Goal: Transaction & Acquisition: Purchase product/service

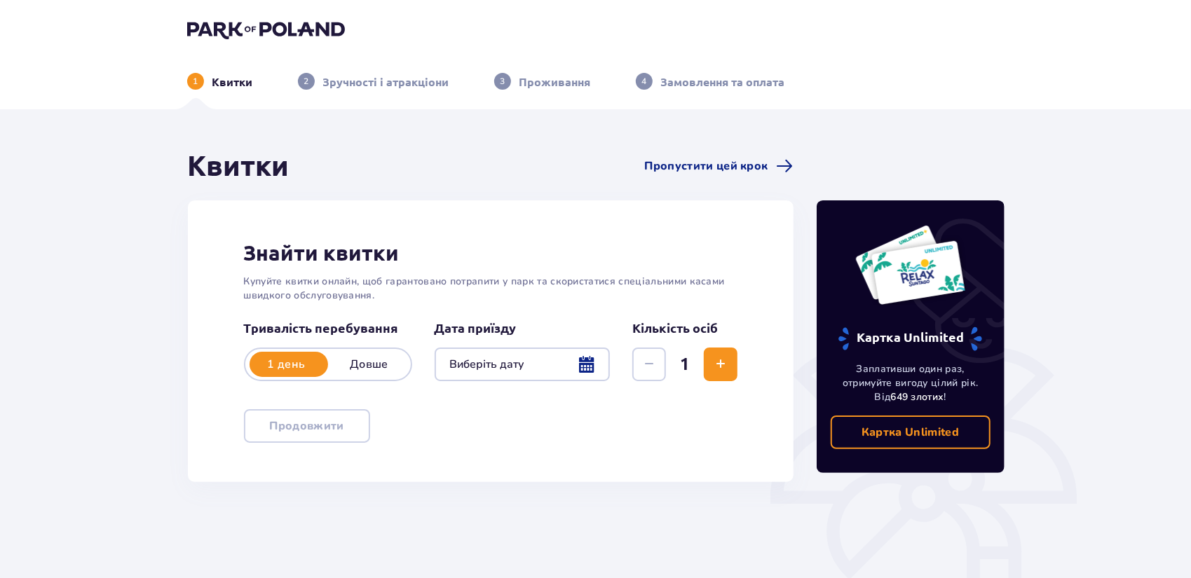
click at [524, 360] on div at bounding box center [523, 365] width 176 height 34
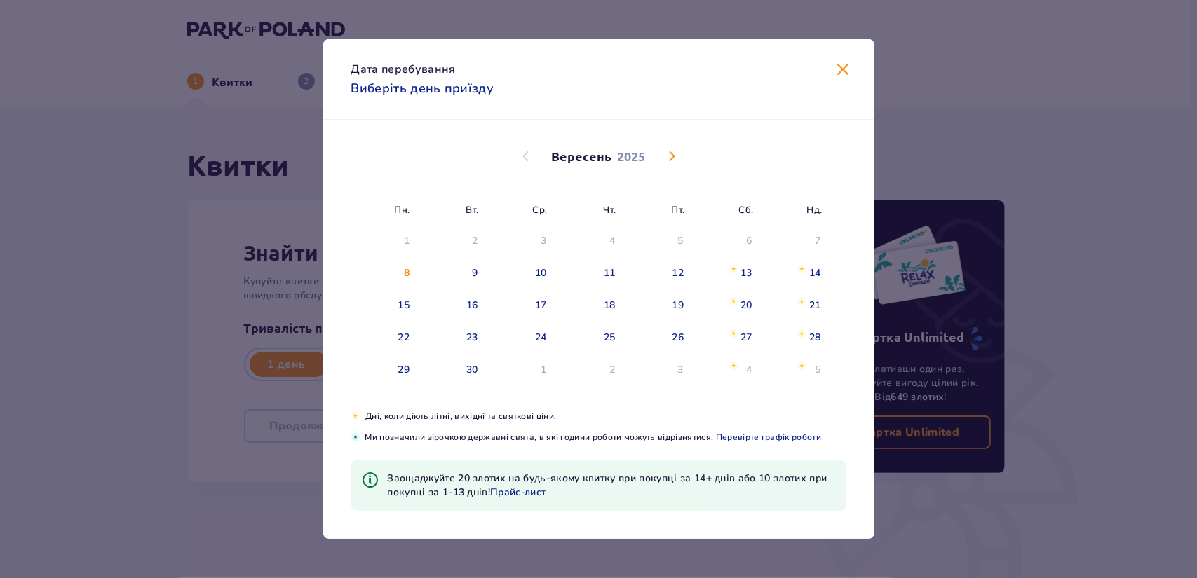
drag, startPoint x: 663, startPoint y: 161, endPoint x: 674, endPoint y: 157, distance: 11.8
click at [665, 161] on span "Calendar" at bounding box center [671, 156] width 17 height 17
click at [666, 160] on span "Calendar" at bounding box center [671, 156] width 17 height 17
click at [667, 160] on span "Calendar" at bounding box center [671, 156] width 17 height 17
click at [674, 157] on span "Calendar" at bounding box center [671, 156] width 17 height 17
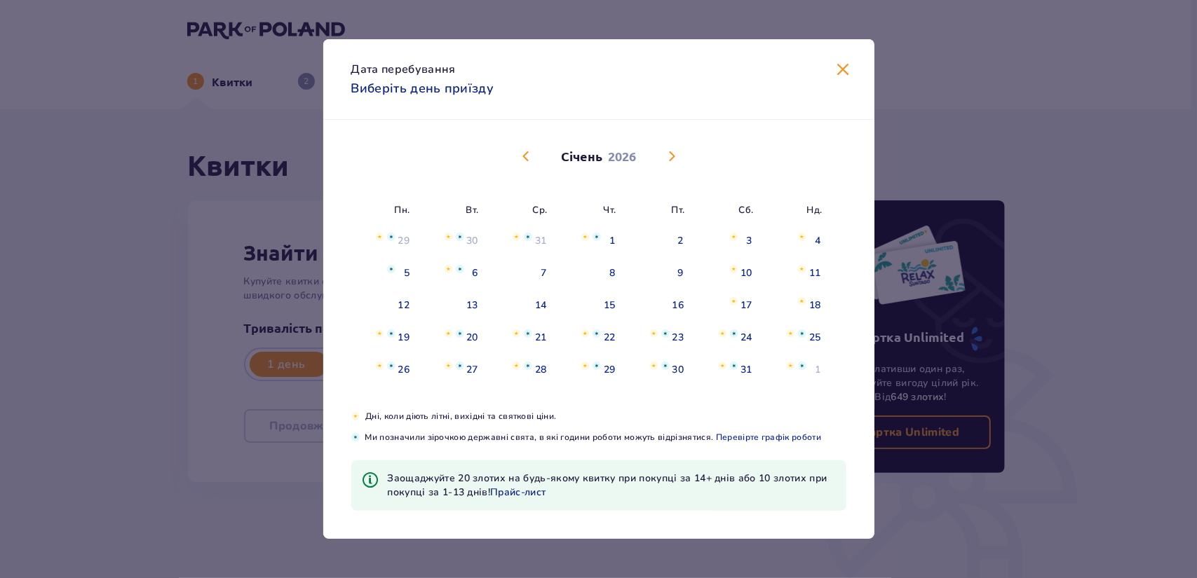
click at [523, 156] on span "Calendar" at bounding box center [525, 156] width 17 height 17
click at [526, 156] on span "Calendar" at bounding box center [525, 156] width 17 height 17
click at [746, 240] on div "1" at bounding box center [749, 241] width 6 height 14
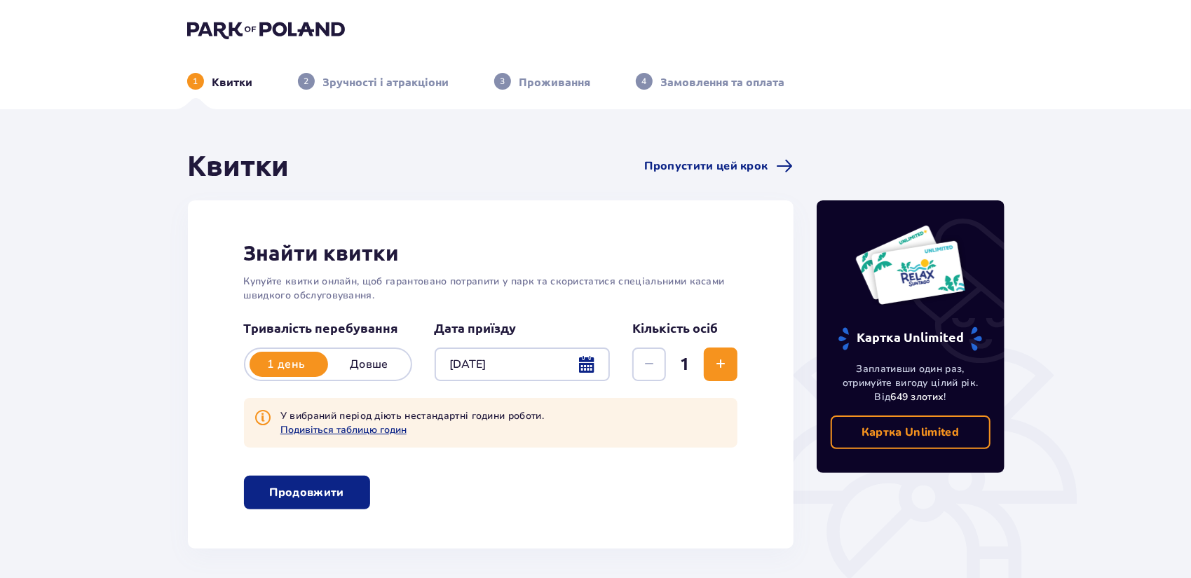
click at [509, 363] on div at bounding box center [523, 365] width 176 height 34
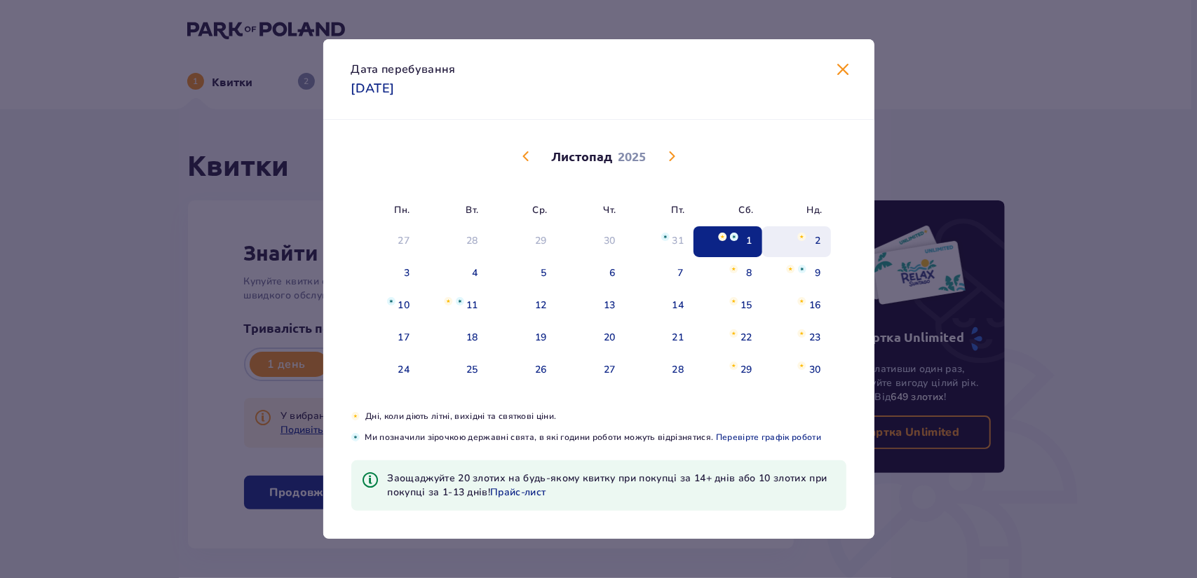
click at [808, 240] on div "2" at bounding box center [796, 241] width 69 height 31
type input "[DATE]"
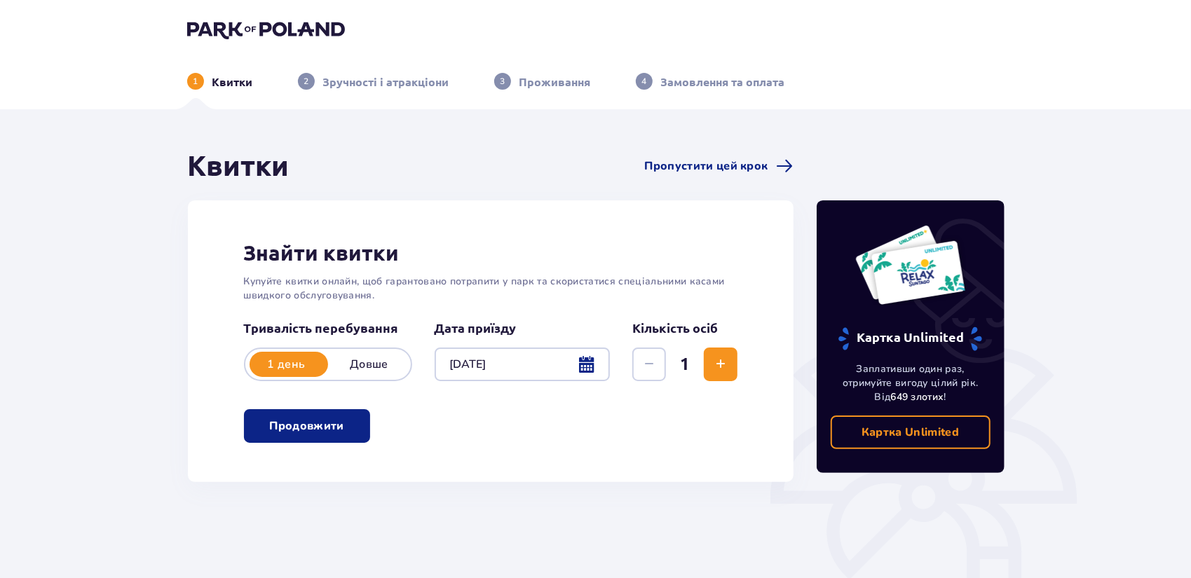
click at [711, 363] on button "Increase" at bounding box center [721, 365] width 34 height 34
click at [325, 420] on p "Продовжити" at bounding box center [306, 426] width 74 height 15
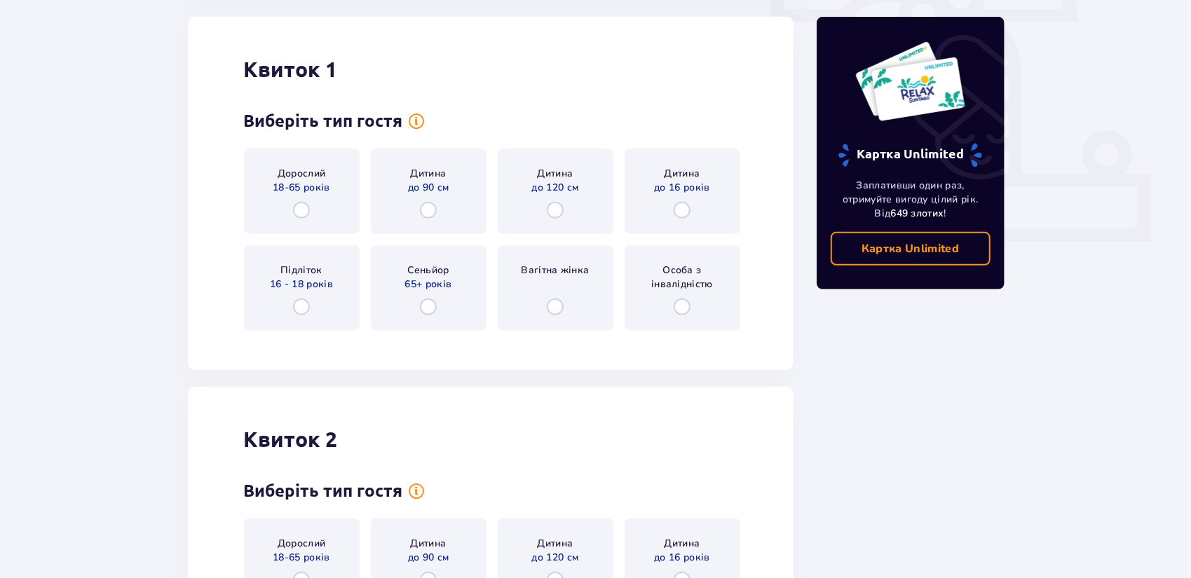
click at [315, 222] on div "Дорослий 18-65 років" at bounding box center [302, 192] width 116 height 86
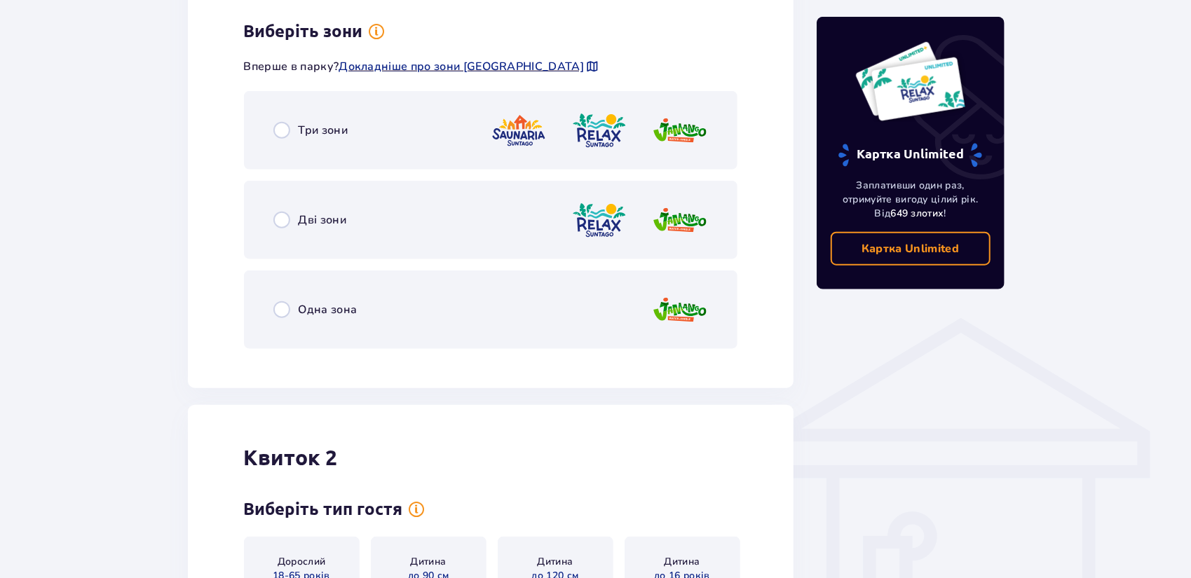
scroll to position [824, 0]
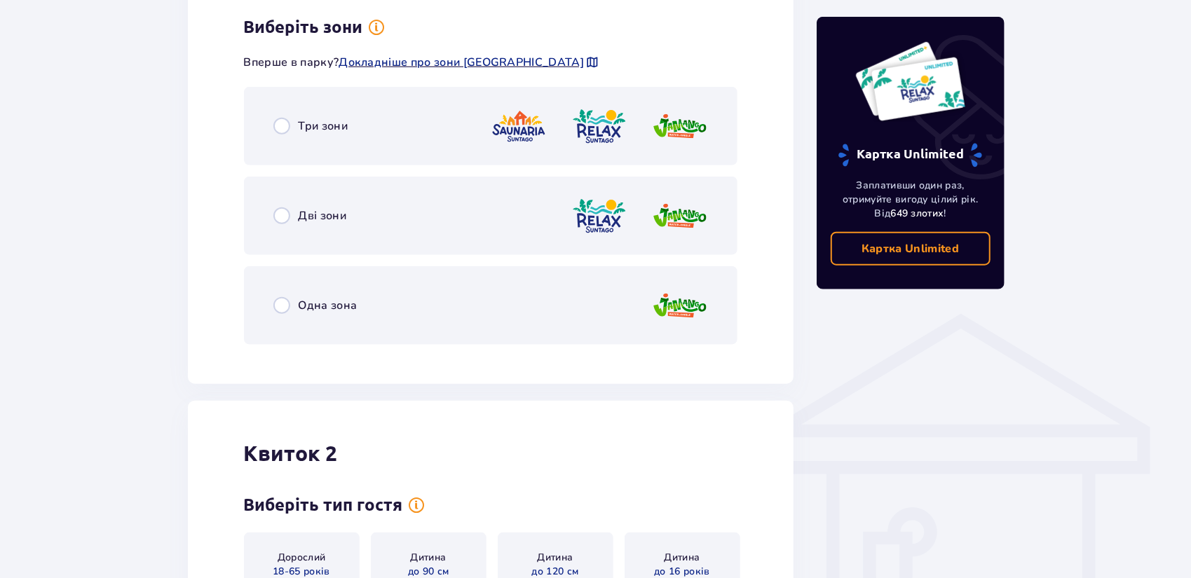
click at [346, 132] on p "Три зони" at bounding box center [324, 125] width 50 height 15
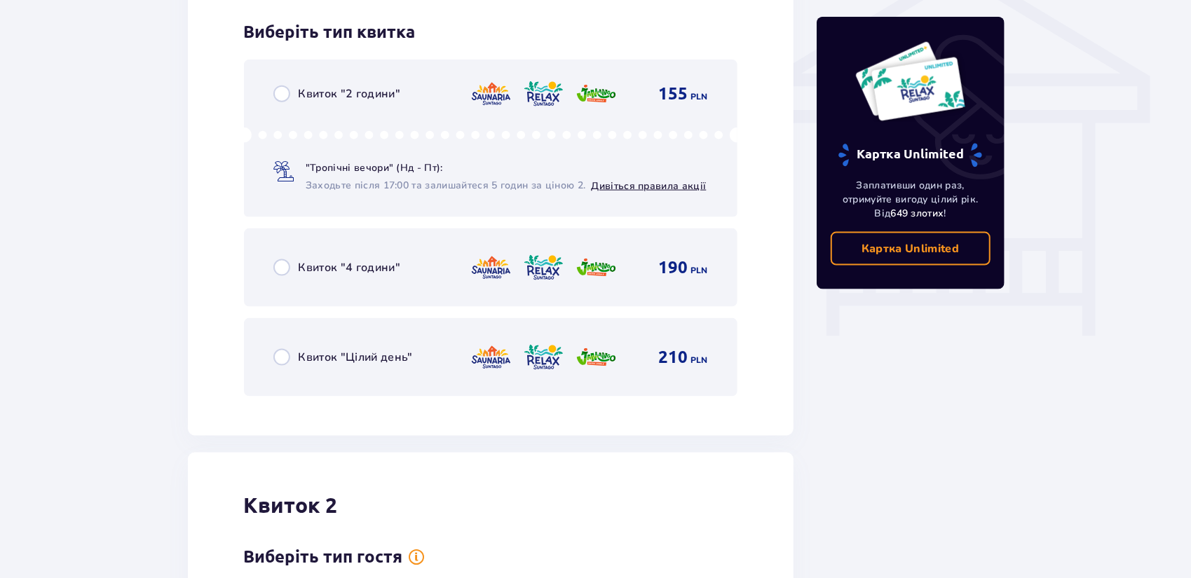
scroll to position [1181, 0]
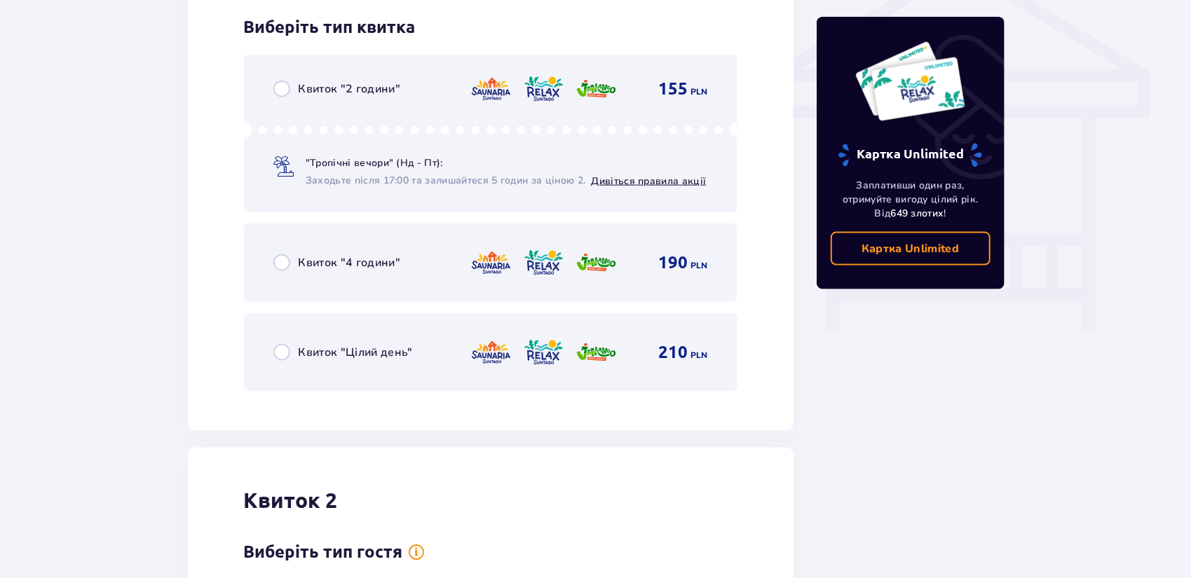
click at [421, 351] on div "Квиток "Цілий день" 210 PLN" at bounding box center [490, 352] width 435 height 29
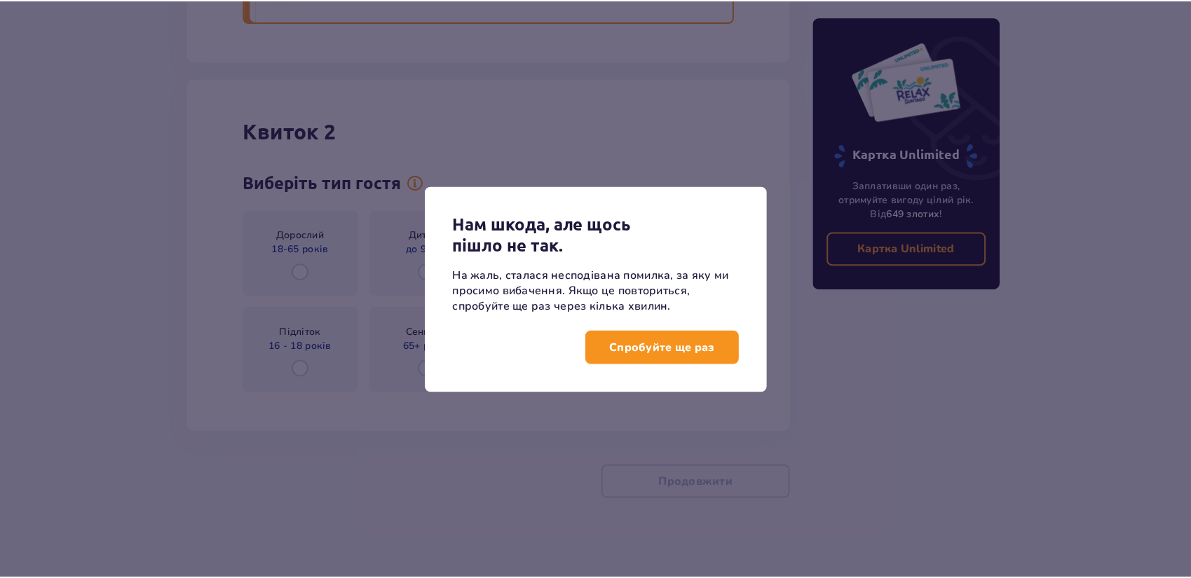
scroll to position [1555, 0]
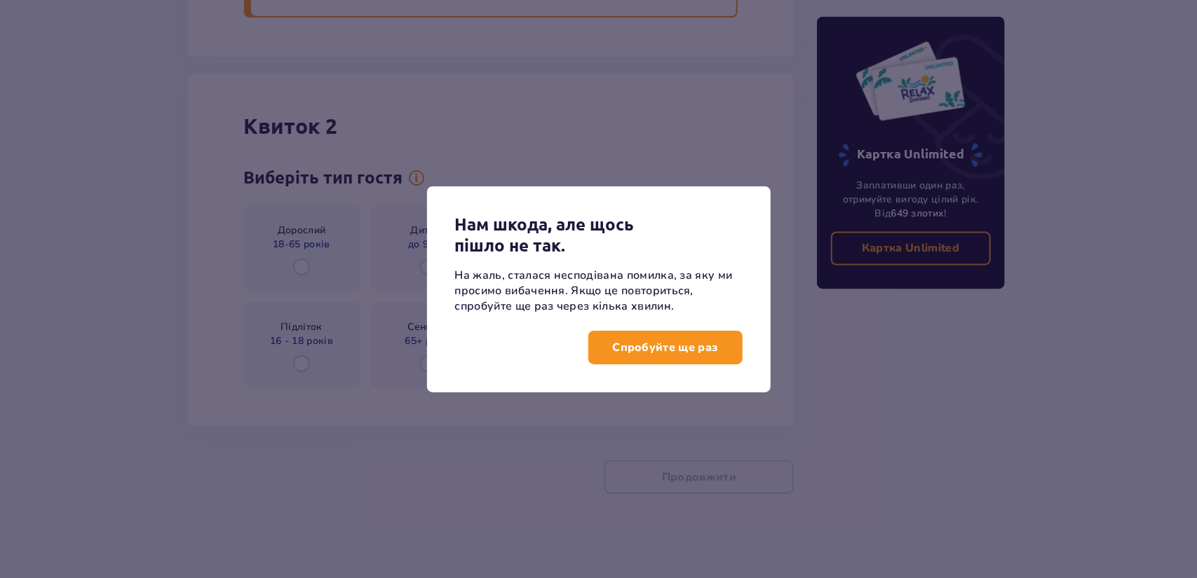
click at [709, 345] on p "Спробуйте ще раз" at bounding box center [665, 347] width 106 height 15
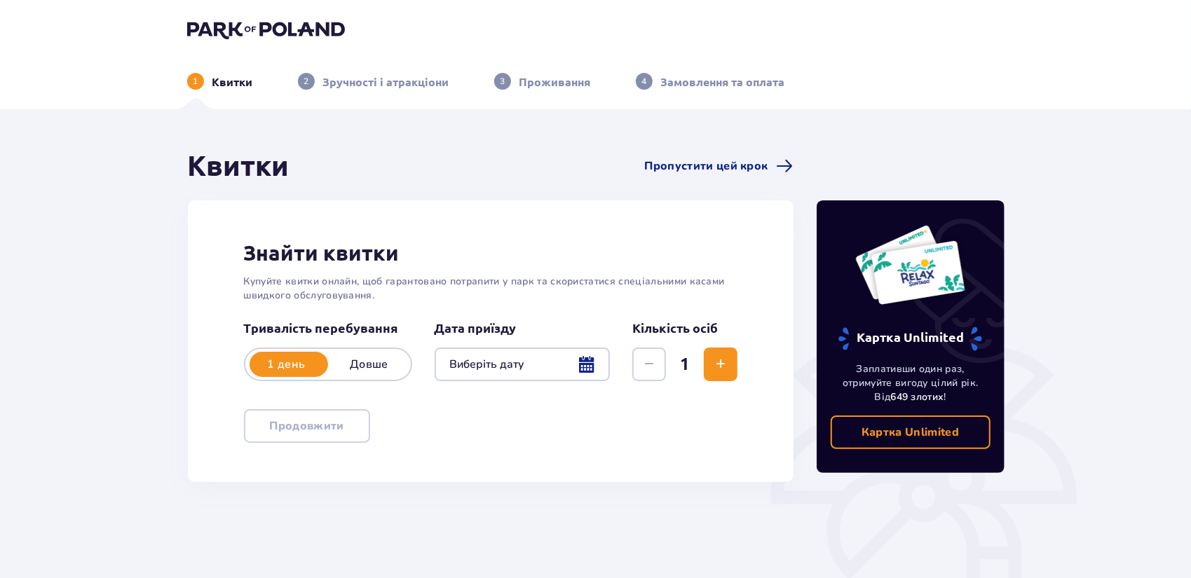
click at [733, 361] on button "Increase" at bounding box center [721, 365] width 34 height 34
click at [510, 357] on div at bounding box center [523, 365] width 176 height 34
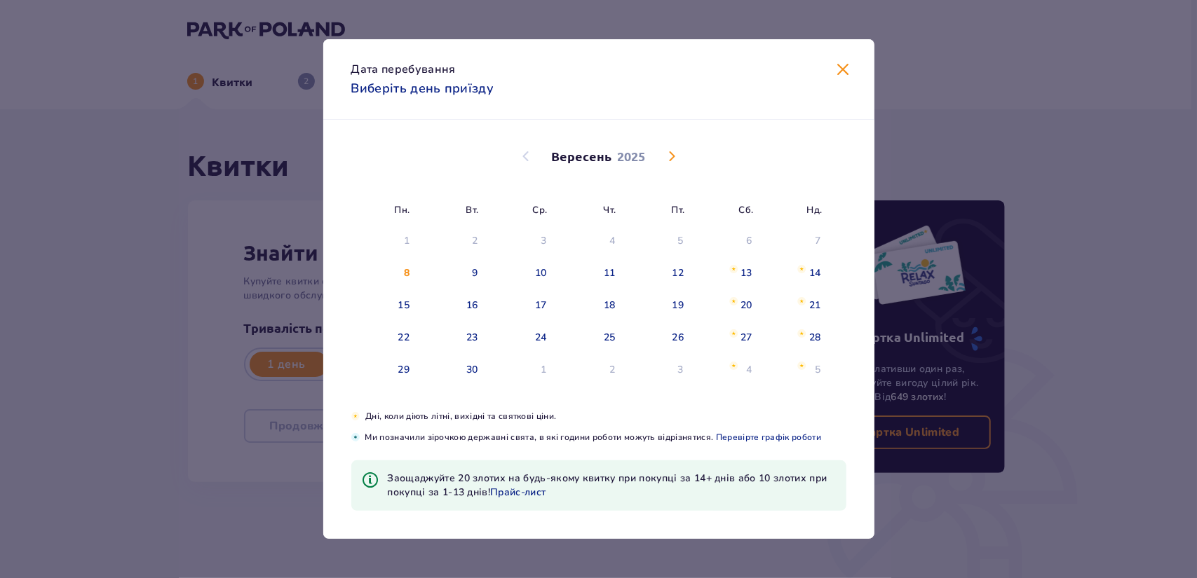
click at [667, 155] on span "Calendar" at bounding box center [671, 156] width 17 height 17
click at [669, 154] on span "Calendar" at bounding box center [671, 156] width 17 height 17
drag, startPoint x: 819, startPoint y: 236, endPoint x: 830, endPoint y: 262, distance: 28.0
click at [817, 236] on div "2" at bounding box center [818, 241] width 6 height 14
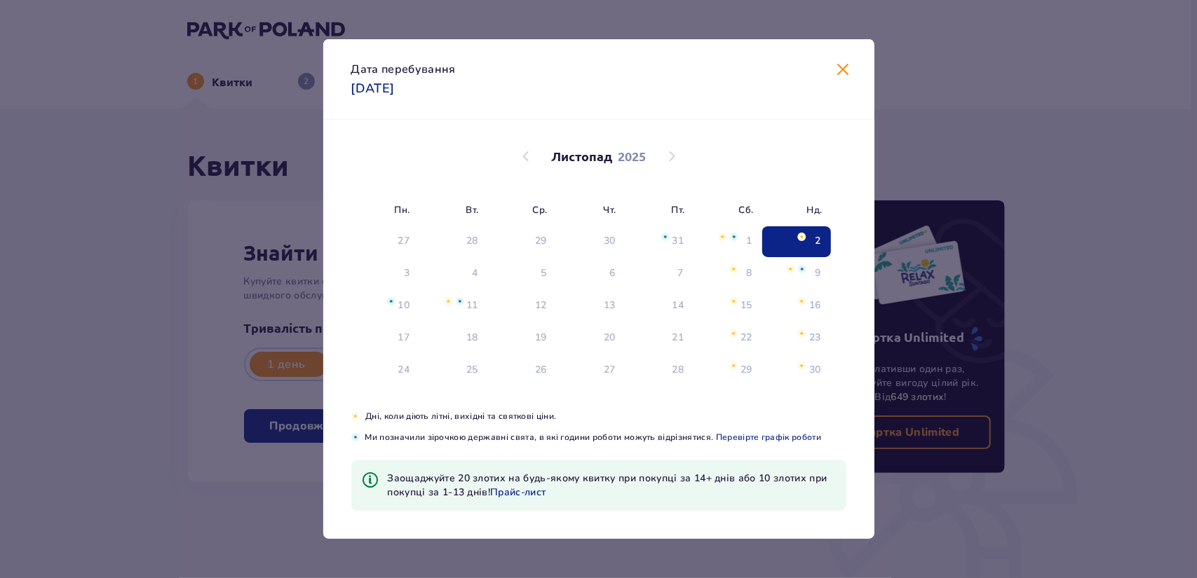
type input "[DATE]"
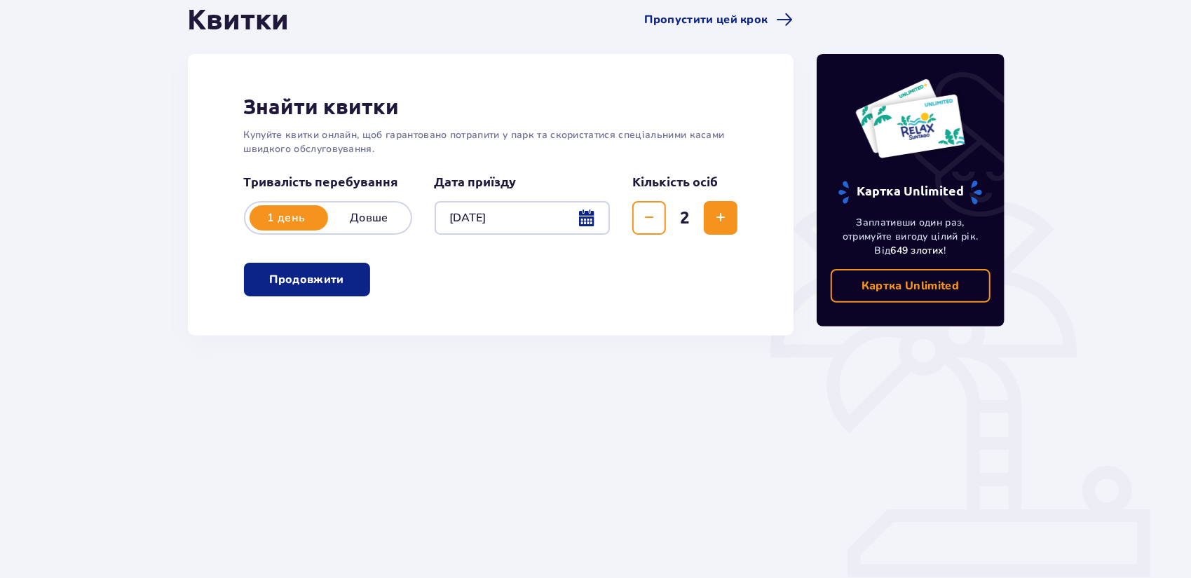
scroll to position [150, 0]
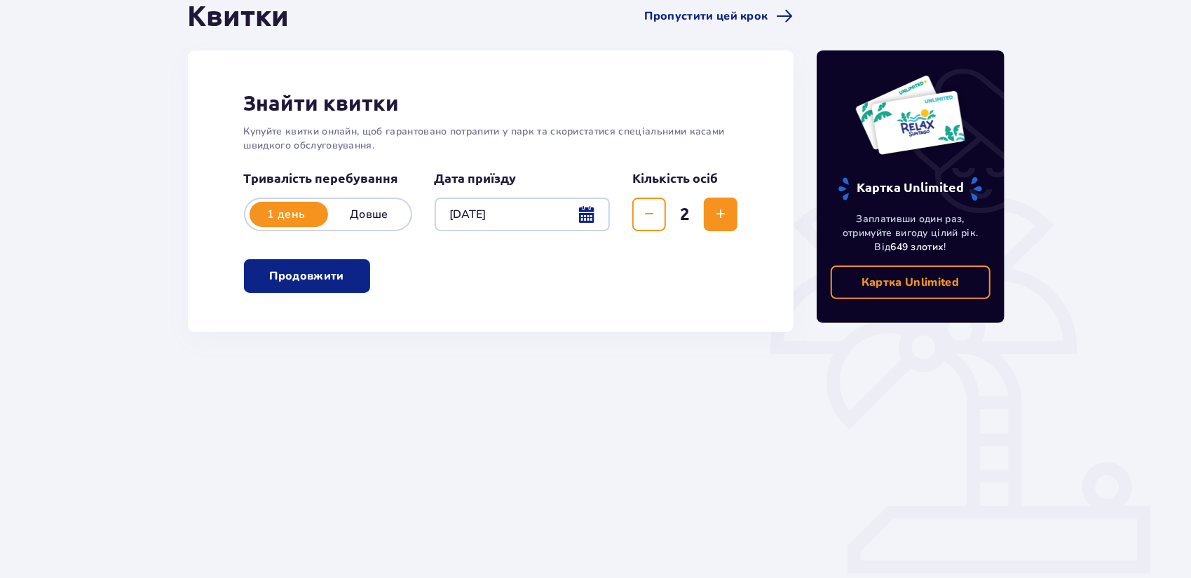
click at [337, 292] on button "Продовжити" at bounding box center [307, 276] width 126 height 34
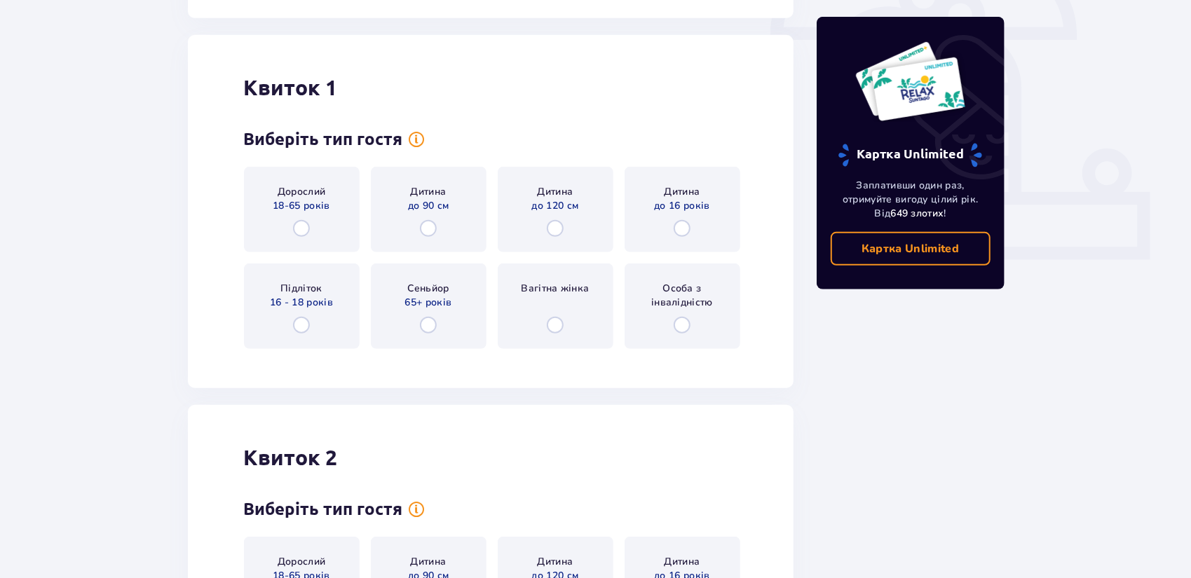
scroll to position [482, 0]
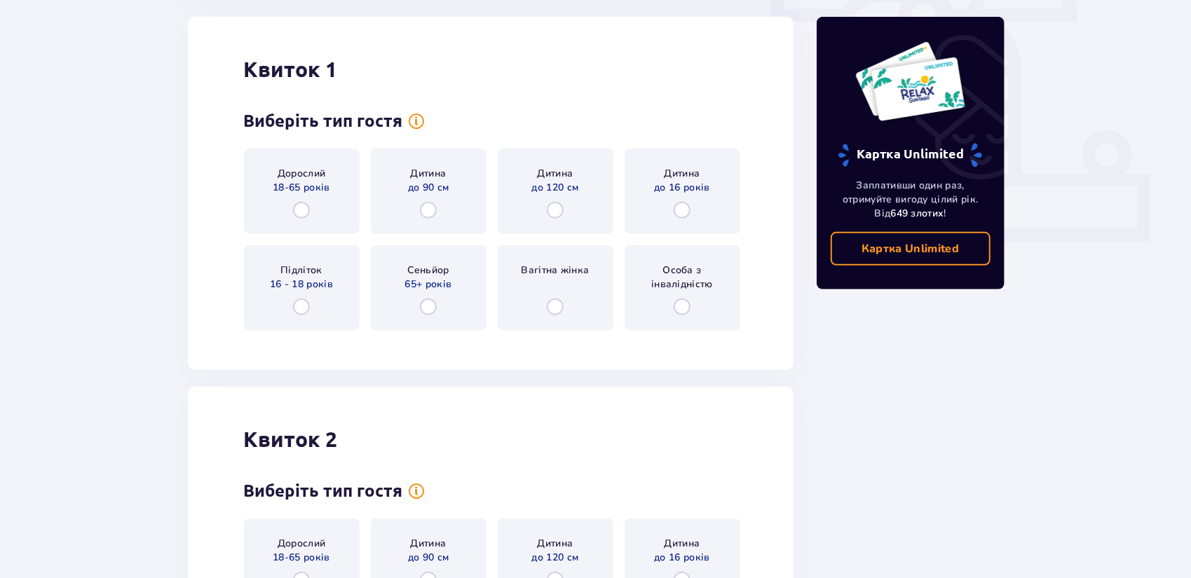
click at [324, 215] on div "Дорослий 18-65 років" at bounding box center [302, 192] width 116 height 86
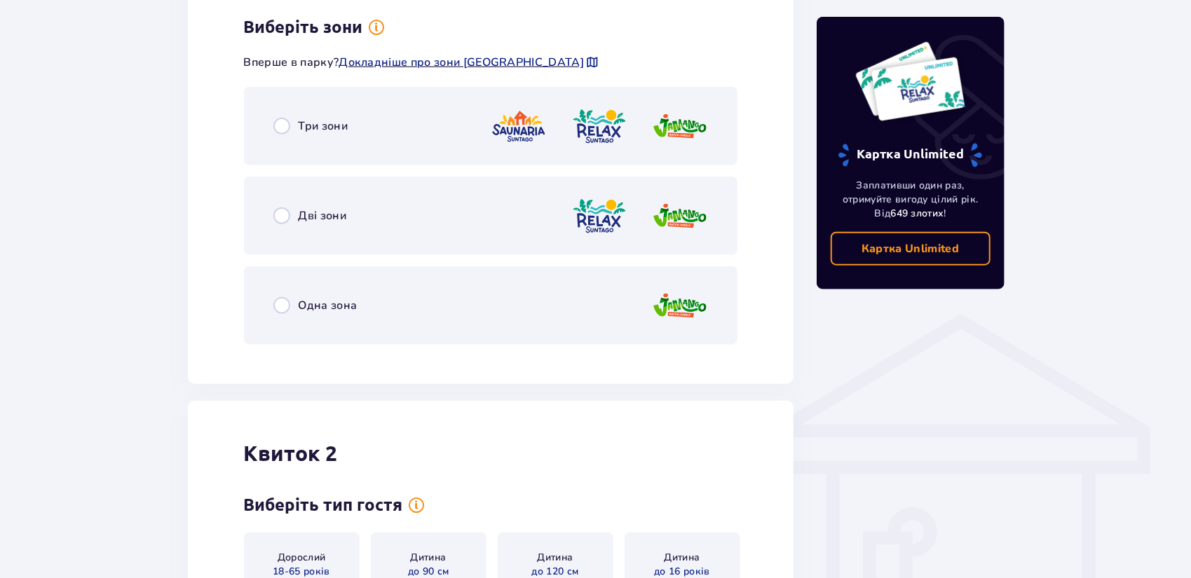
click at [436, 158] on div "Три зони" at bounding box center [491, 126] width 494 height 79
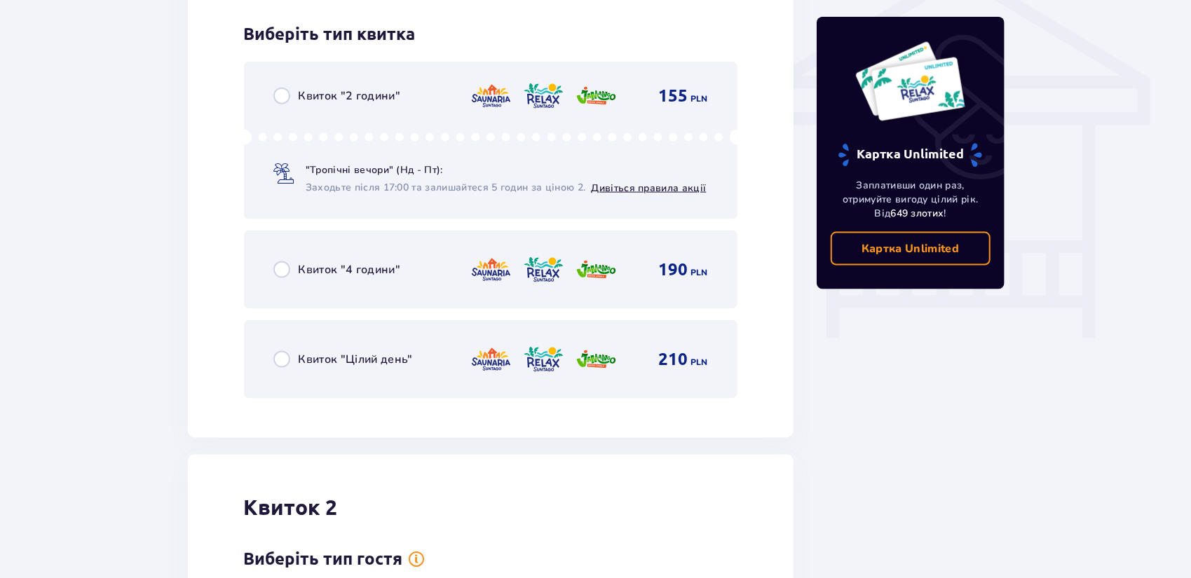
scroll to position [1181, 0]
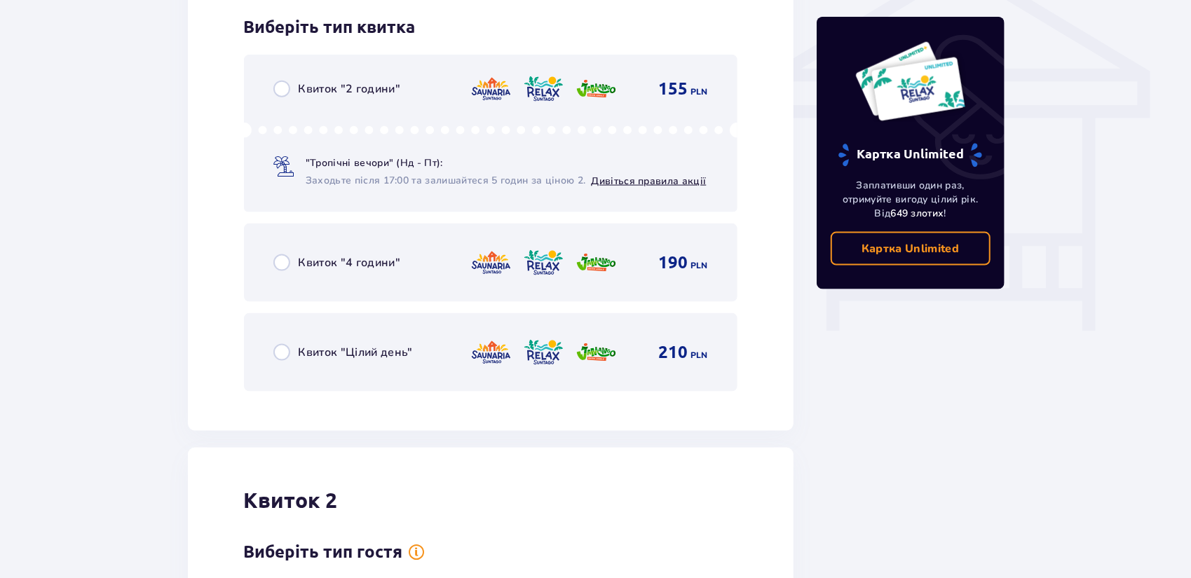
click at [642, 355] on div "210 PLN" at bounding box center [589, 352] width 238 height 29
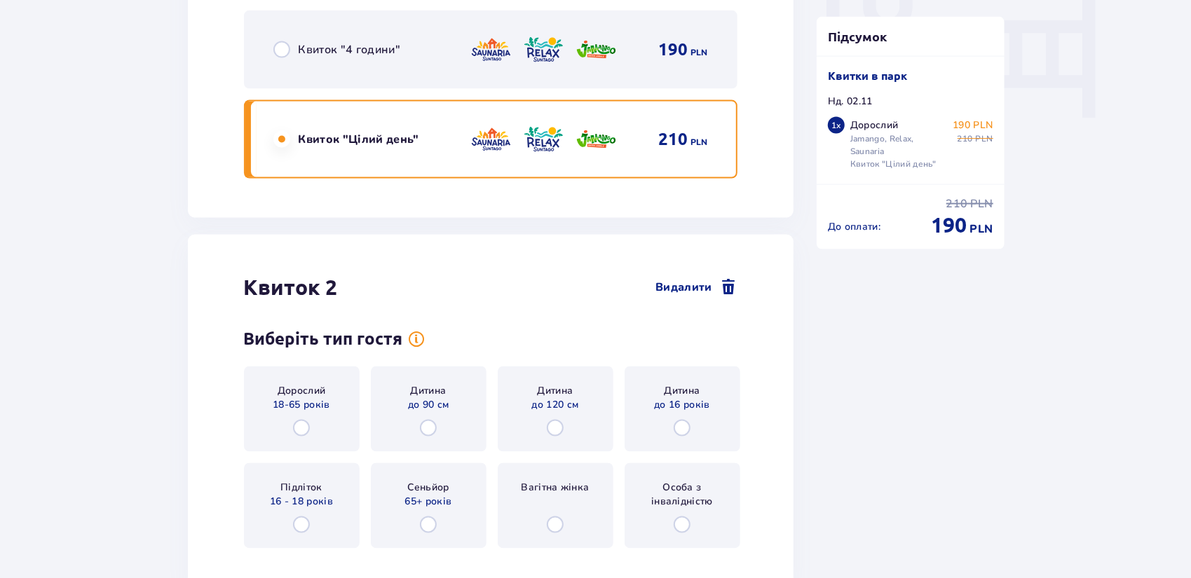
scroll to position [1555, 0]
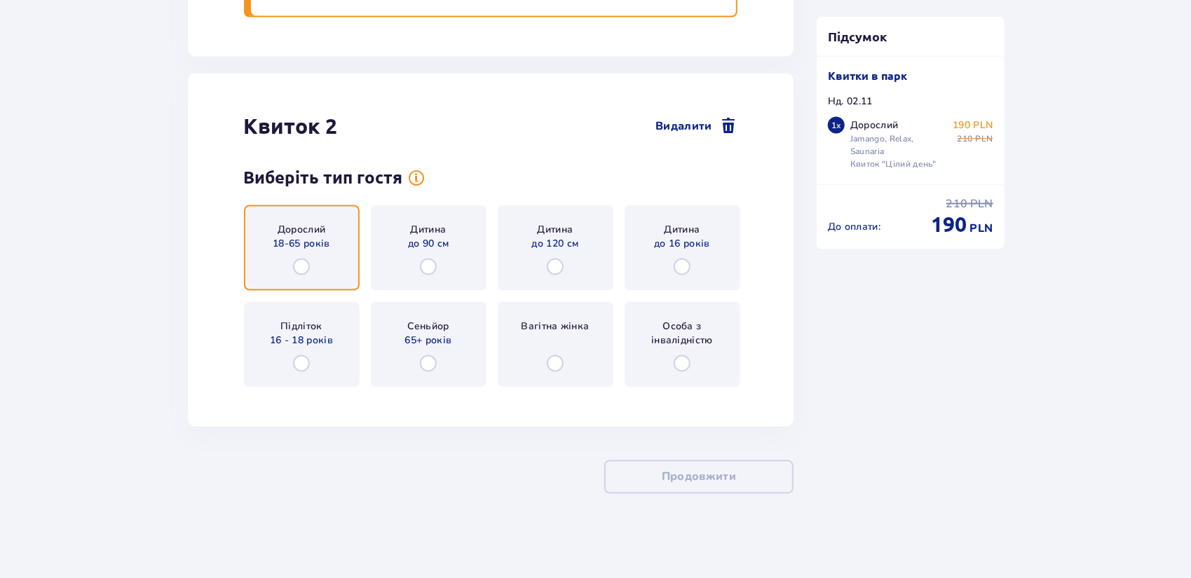
click at [301, 267] on input "radio" at bounding box center [301, 267] width 17 height 17
radio input "true"
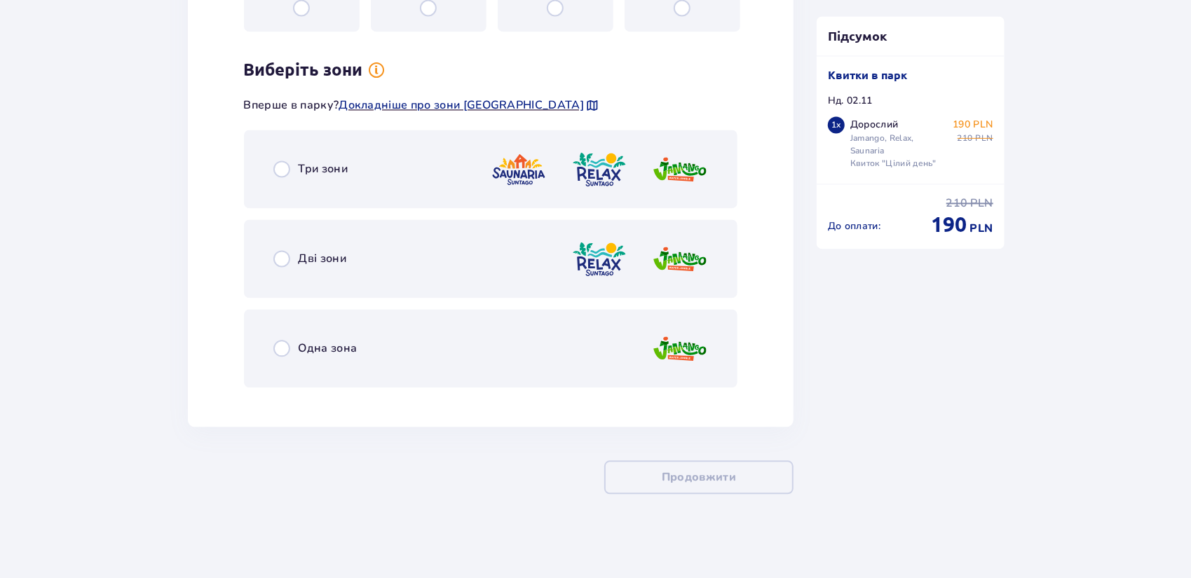
click at [549, 197] on div "Три зони" at bounding box center [491, 169] width 494 height 79
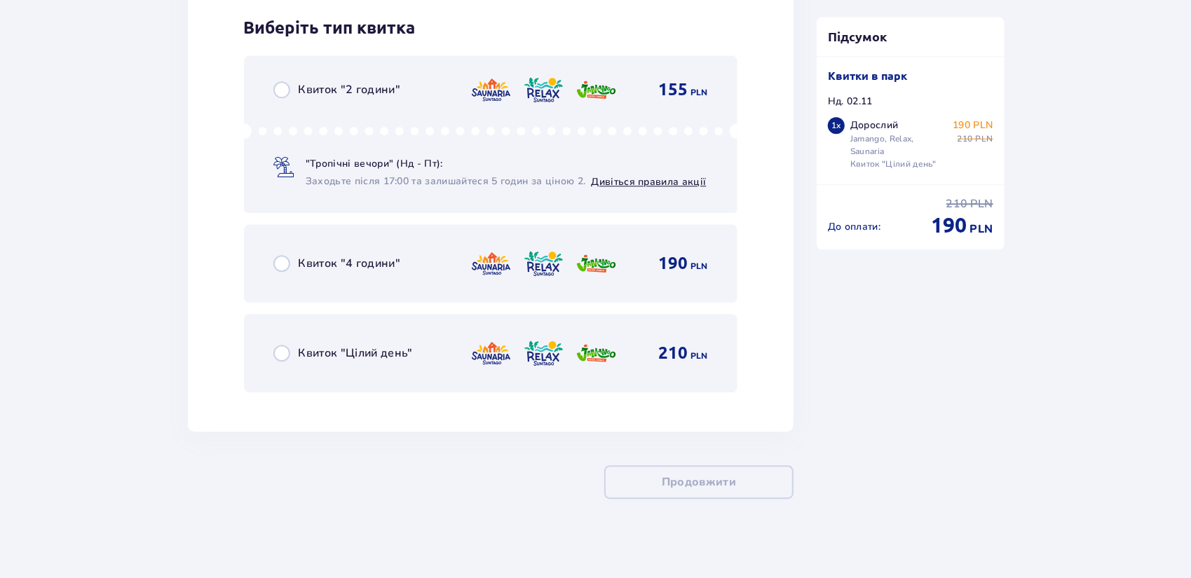
scroll to position [2310, 0]
click at [637, 344] on div "210 PLN" at bounding box center [589, 352] width 238 height 29
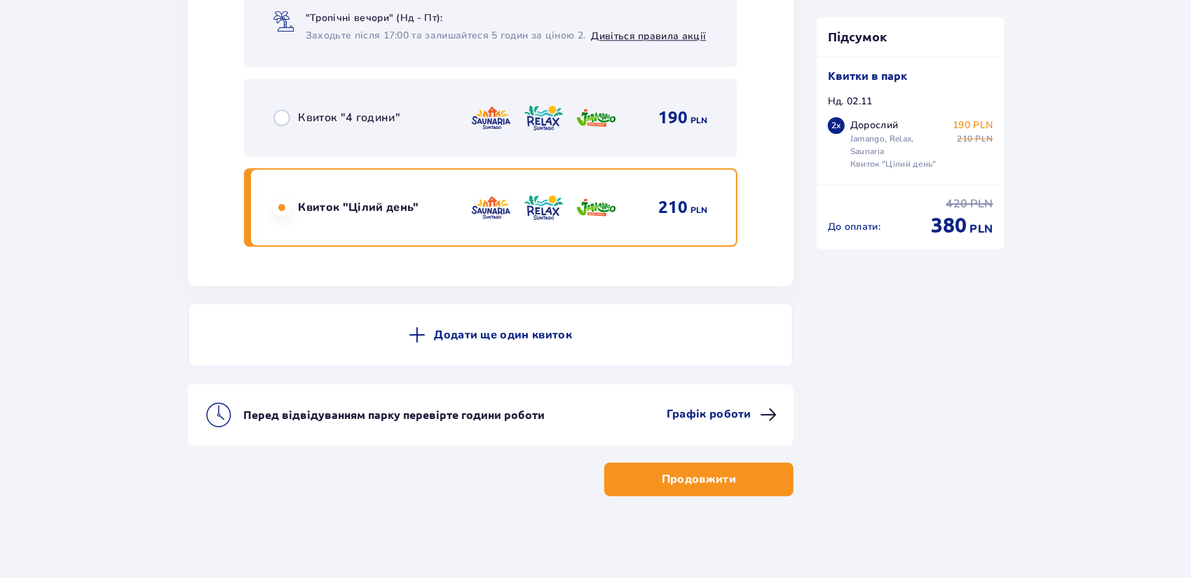
scroll to position [2456, 0]
